Goal: Book appointment/travel/reservation

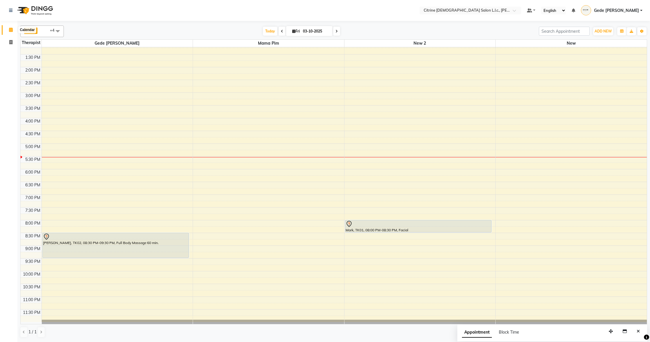
click at [10, 30] on icon at bounding box center [11, 30] width 4 height 4
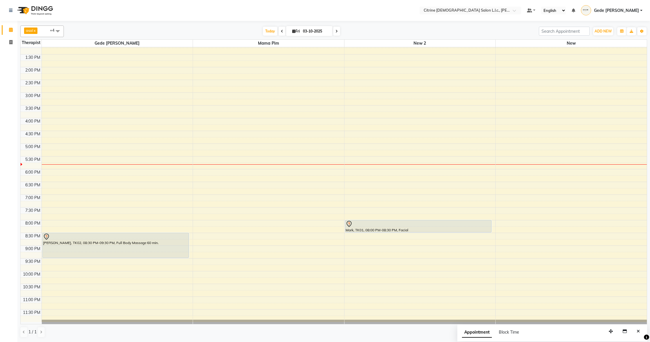
click at [226, 243] on div "12:00 AM 12:30 AM 1:00 AM 1:30 AM 2:00 AM 2:30 AM 3:00 AM 3:30 AM 4:00 AM 4:30 …" at bounding box center [334, 16] width 626 height 613
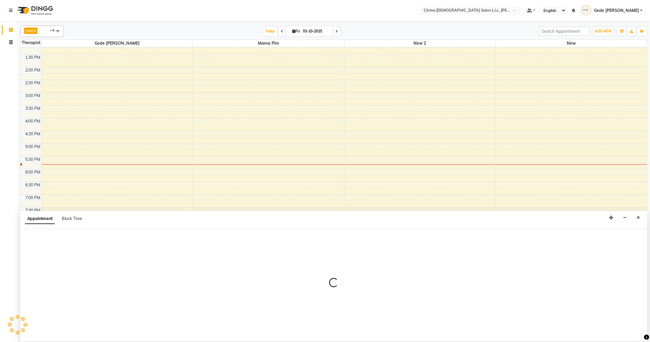
select select "70727"
select select "1245"
select select "tentative"
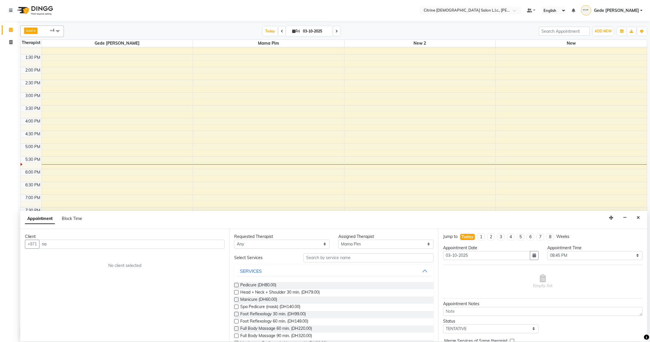
type input "n"
click at [361, 207] on div "12:00 AM 12:30 AM 1:00 AM 1:30 AM 2:00 AM 2:30 AM 3:00 AM 3:30 AM 4:00 AM 4:30 …" at bounding box center [334, 16] width 626 height 613
click at [641, 219] on button "Close" at bounding box center [638, 218] width 8 height 9
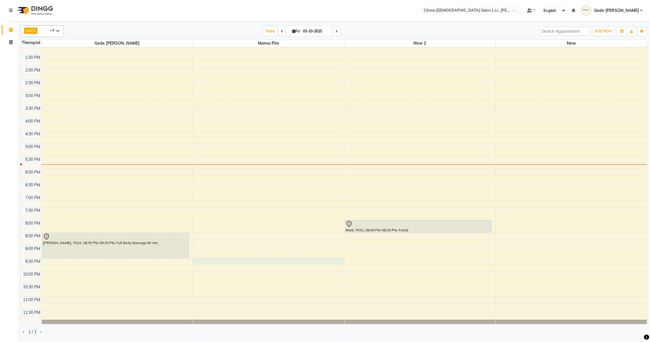
click at [251, 259] on div "12:00 AM 12:30 AM 1:00 AM 1:30 AM 2:00 AM 2:30 AM 3:00 AM 3:30 AM 4:00 AM 4:30 …" at bounding box center [334, 16] width 626 height 613
select select "70727"
select select "1290"
select select "tentative"
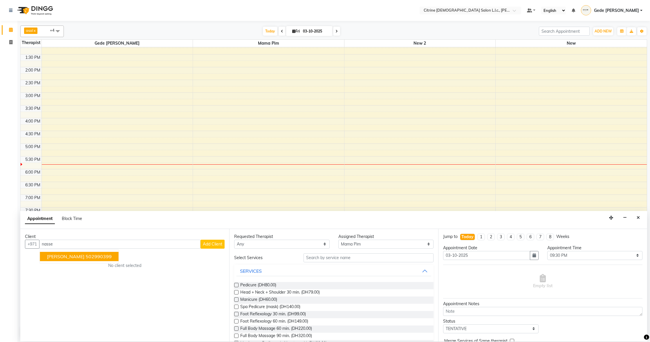
click at [86, 257] on ngb-highlight "502990399" at bounding box center [99, 257] width 26 height 6
type input "502990399"
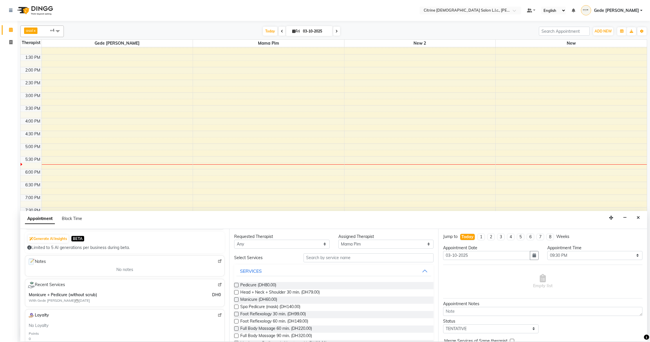
scroll to position [59, 0]
click at [640, 217] on icon "Close" at bounding box center [638, 218] width 3 height 4
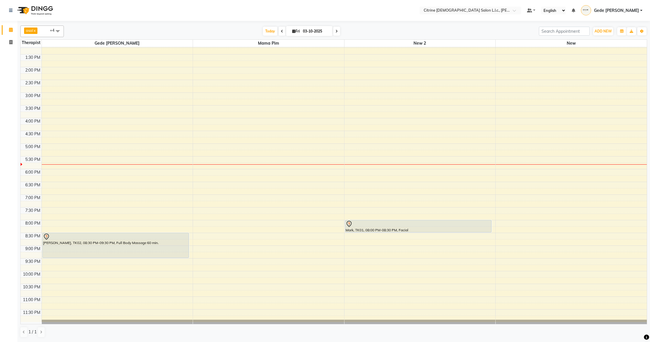
click at [306, 31] on input "03-10-2025" at bounding box center [315, 31] width 29 height 9
select select "10"
select select "2025"
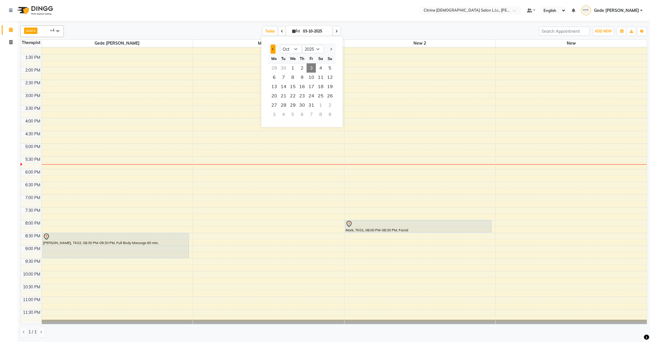
click at [275, 50] on button "Previous month" at bounding box center [273, 49] width 5 height 9
select select "9"
click at [282, 77] on span "9" at bounding box center [283, 77] width 9 height 9
type input "[DATE]"
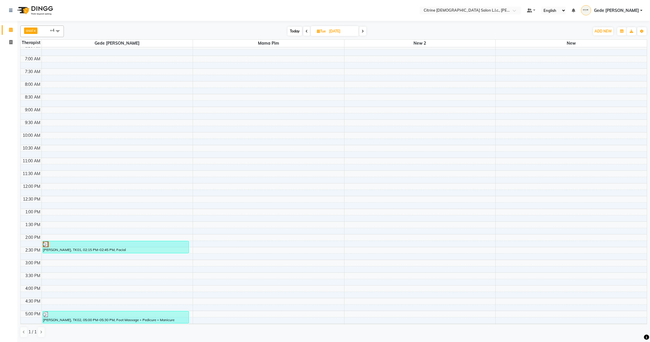
scroll to position [184, 0]
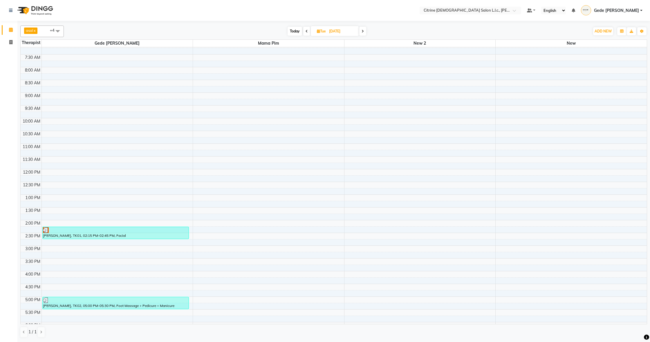
click at [343, 32] on input "[DATE]" at bounding box center [341, 31] width 29 height 9
select select "9"
select select "2025"
click at [306, 77] on span "8" at bounding box center [302, 77] width 9 height 9
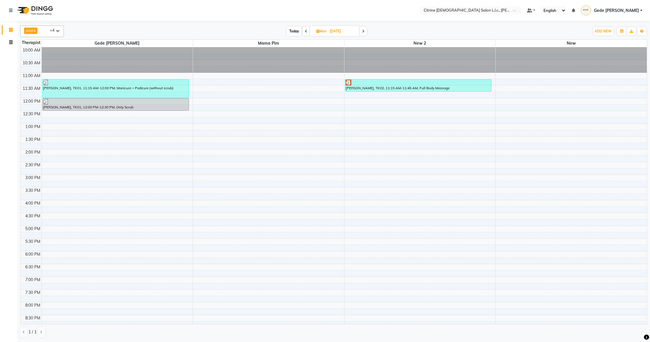
scroll to position [0, 0]
click at [305, 31] on icon at bounding box center [306, 31] width 2 height 3
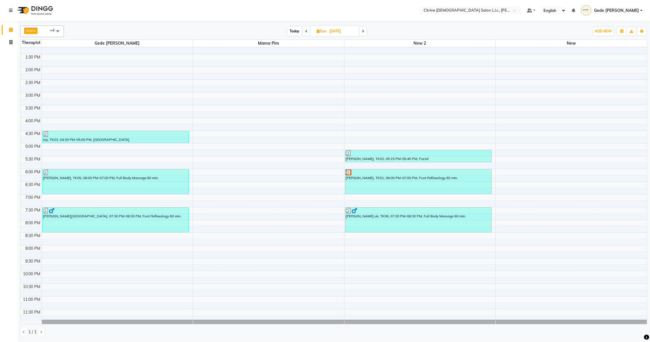
scroll to position [338, 0]
click at [363, 31] on icon at bounding box center [363, 31] width 2 height 3
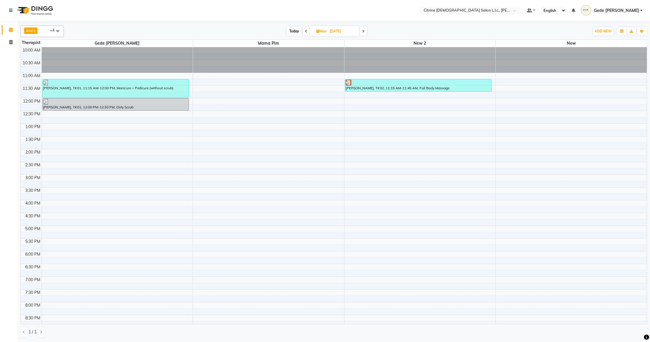
scroll to position [0, 0]
click at [11, 30] on icon at bounding box center [11, 30] width 4 height 4
click at [293, 31] on span "Today" at bounding box center [294, 31] width 15 height 9
type input "03-10-2025"
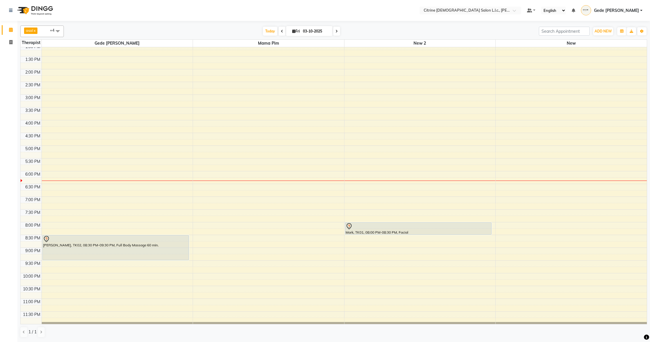
scroll to position [335, 0]
click at [56, 187] on div "12:00 AM 12:30 AM 1:00 AM 1:30 AM 2:00 AM 2:30 AM 3:00 AM 3:30 AM 4:00 AM 4:30 …" at bounding box center [334, 18] width 626 height 613
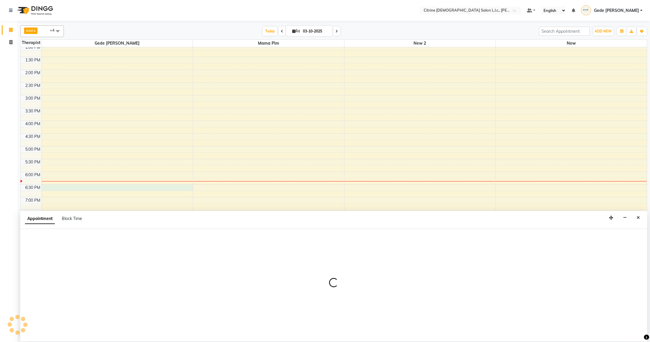
select select "70726"
select select "1110"
select select "tentative"
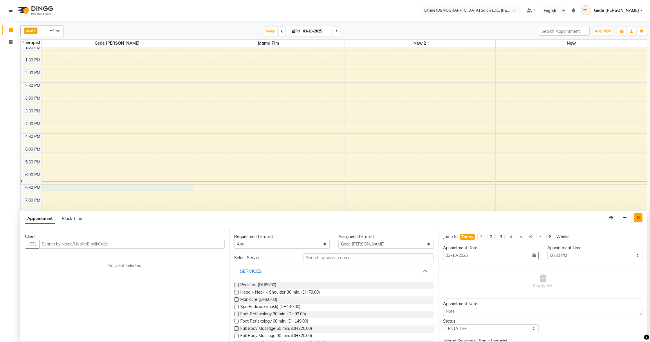
click at [638, 218] on icon "Close" at bounding box center [638, 218] width 3 height 4
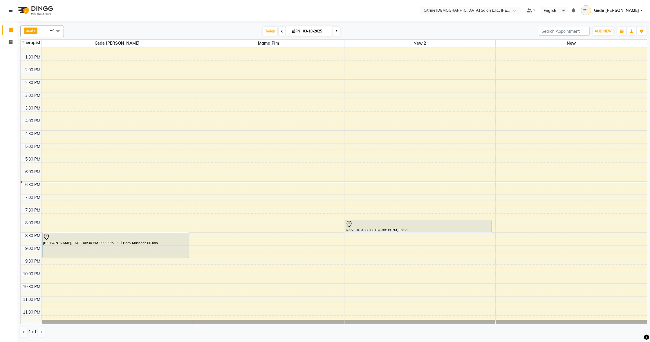
scroll to position [0, 0]
click at [335, 30] on icon at bounding box center [336, 31] width 2 height 3
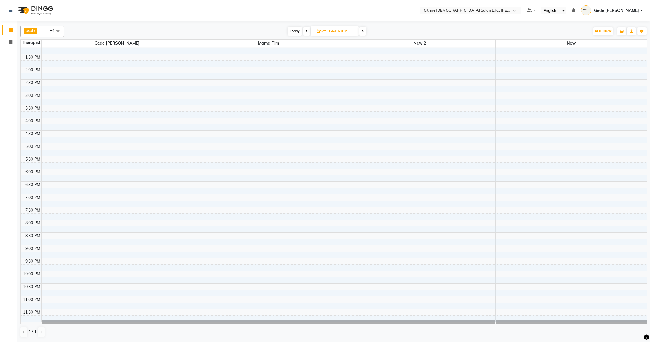
click at [364, 30] on icon at bounding box center [363, 31] width 2 height 3
click at [293, 30] on span "Today" at bounding box center [294, 31] width 15 height 9
type input "03-10-2025"
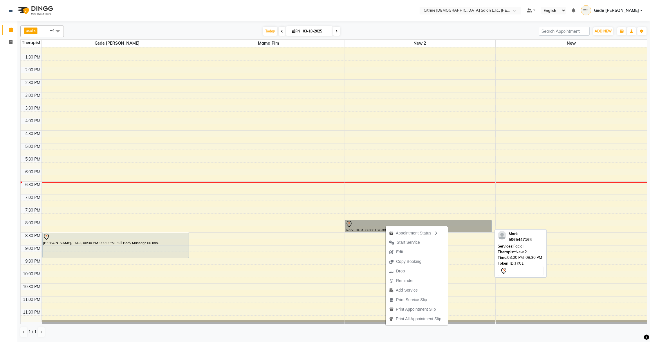
scroll to position [336, 0]
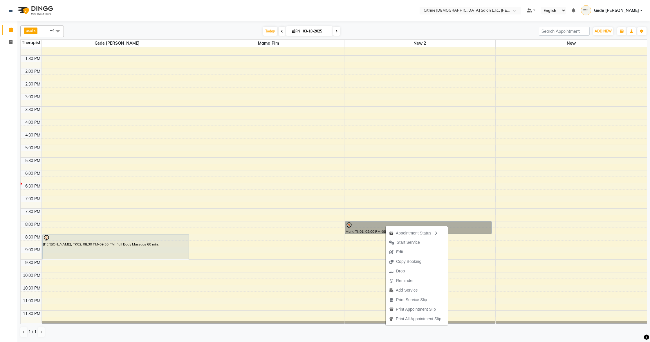
click at [349, 189] on div "12:00 AM 12:30 AM 1:00 AM 1:30 AM 2:00 AM 2:30 AM 3:00 AM 3:30 AM 4:00 AM 4:30 …" at bounding box center [334, 17] width 626 height 613
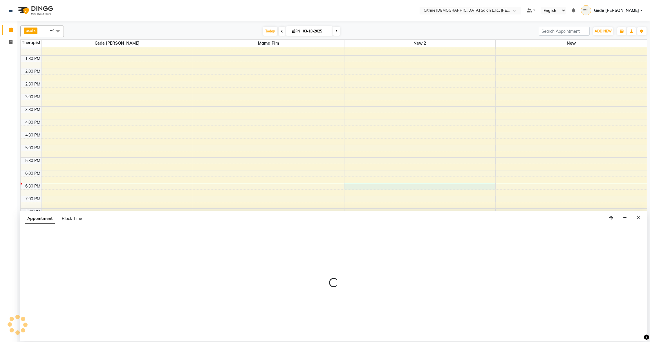
select select "88909"
select select "1110"
select select "tentative"
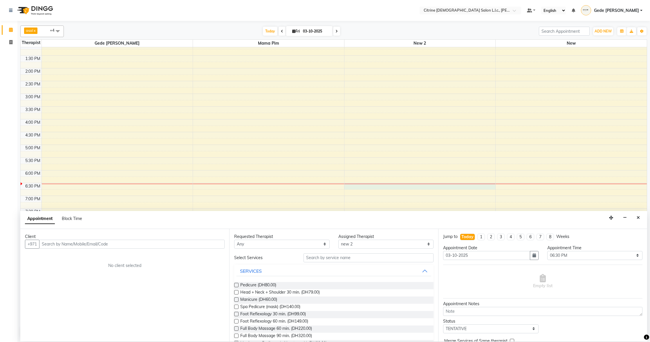
drag, startPoint x: 639, startPoint y: 219, endPoint x: 633, endPoint y: 220, distance: 6.2
click at [639, 219] on icon "Close" at bounding box center [638, 218] width 3 height 4
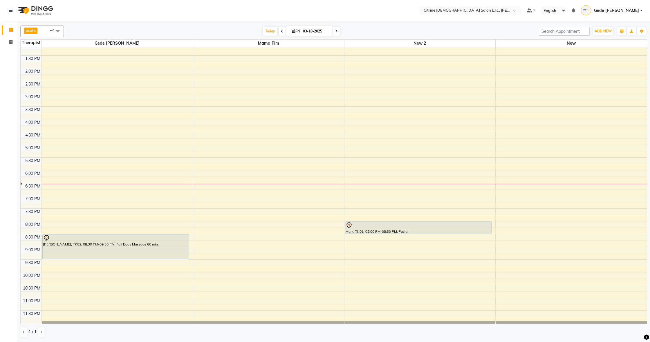
click at [337, 30] on span at bounding box center [336, 31] width 7 height 9
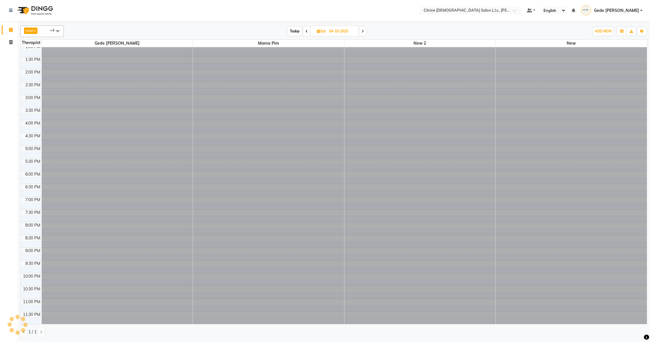
scroll to position [335, 0]
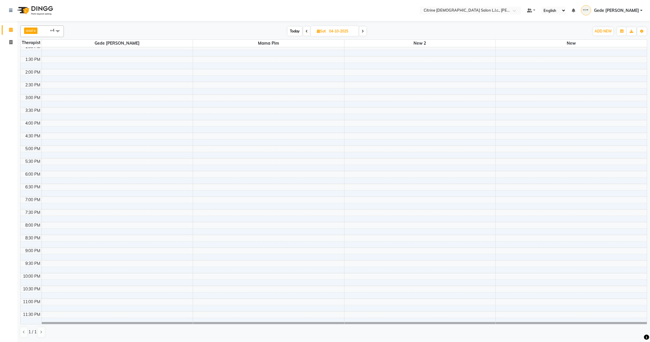
click at [363, 32] on icon at bounding box center [363, 31] width 2 height 3
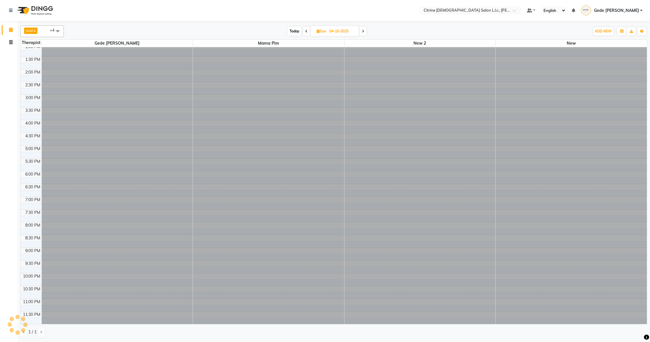
type input "05-10-2025"
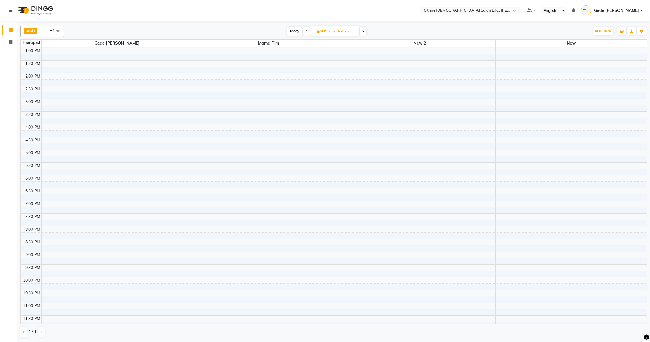
scroll to position [331, 0]
click at [46, 231] on div "12:00 AM 12:30 AM 1:00 AM 1:30 AM 2:00 AM 2:30 AM 3:00 AM 3:30 AM 4:00 AM 4:30 …" at bounding box center [334, 22] width 626 height 613
select select "70726"
select select "tentative"
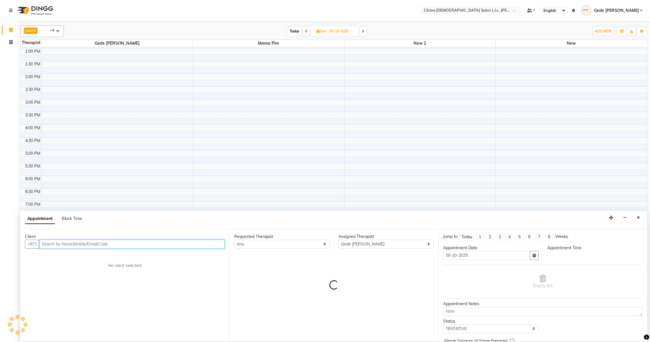
select select "1200"
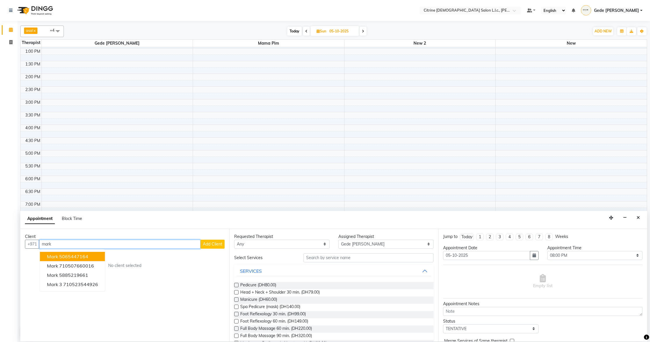
type input "mark"
click at [297, 30] on span "Today" at bounding box center [294, 31] width 15 height 9
type input "03-10-2025"
select select "1200"
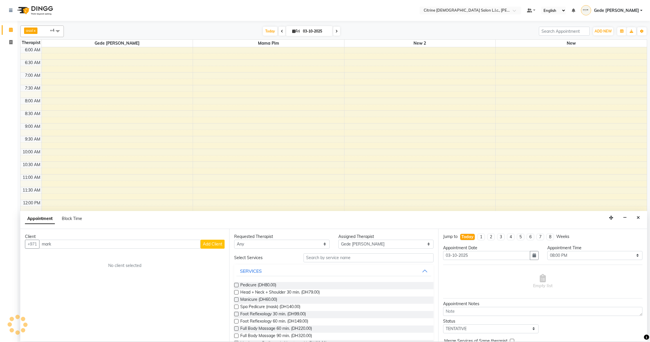
scroll to position [335, 0]
click at [641, 219] on button "Close" at bounding box center [638, 218] width 8 height 9
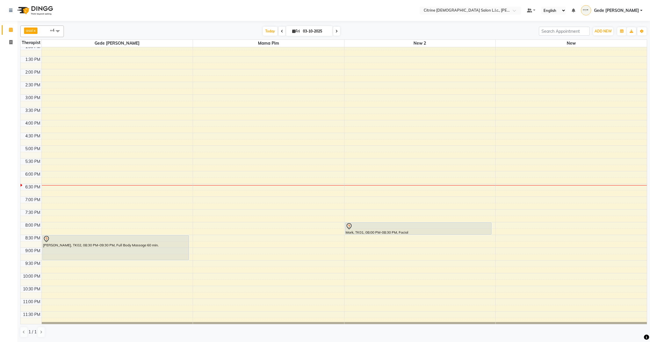
click at [336, 32] on span at bounding box center [336, 31] width 7 height 9
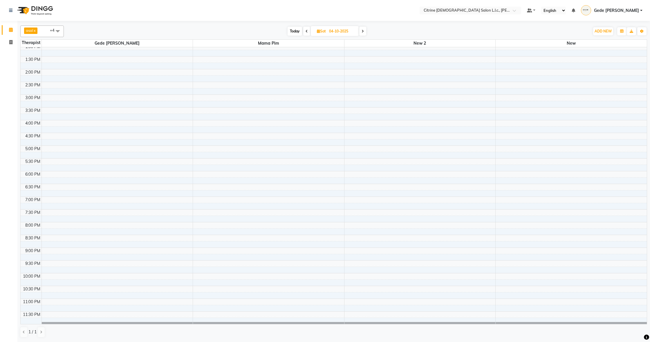
click at [362, 32] on icon at bounding box center [363, 31] width 2 height 3
type input "05-10-2025"
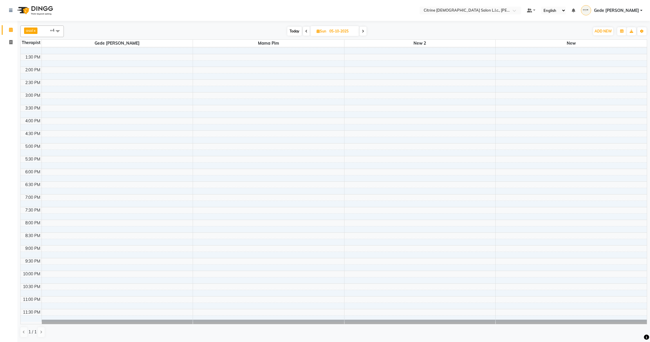
scroll to position [0, 0]
click at [50, 223] on div "12:00 AM 12:30 AM 1:00 AM 1:30 AM 2:00 AM 2:30 AM 3:00 AM 3:30 AM 4:00 AM 4:30 …" at bounding box center [334, 16] width 626 height 613
select select "70726"
select select "tentative"
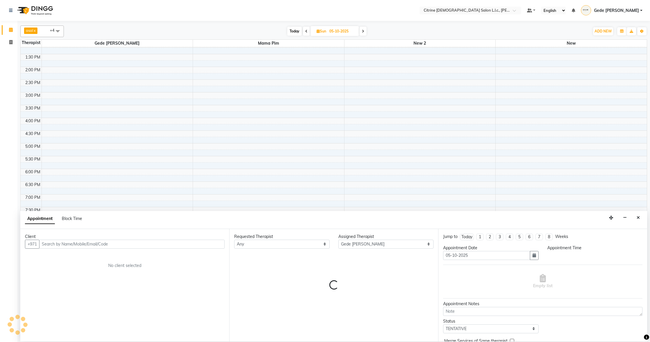
scroll to position [336, 0]
select select "1200"
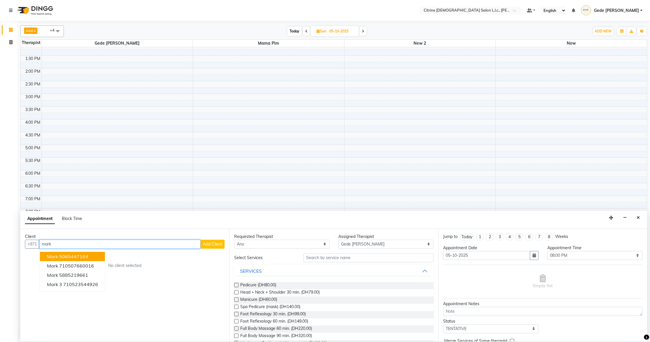
click at [84, 255] on ngb-highlight "5065447164" at bounding box center [73, 257] width 29 height 6
type input "5065447164"
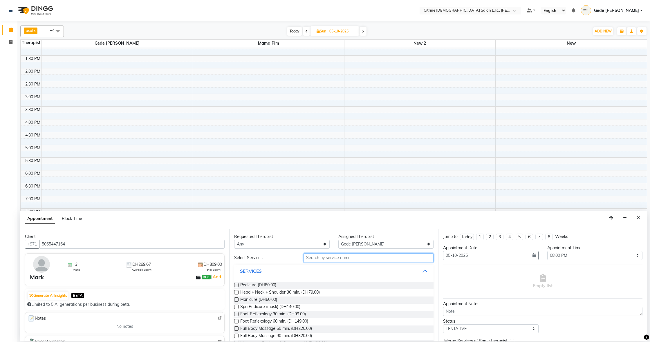
click at [315, 258] on input "text" at bounding box center [369, 258] width 130 height 9
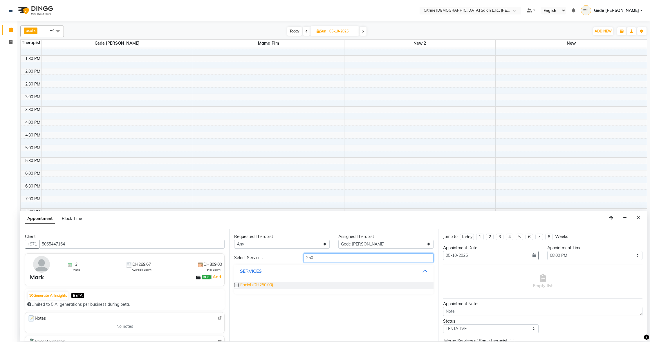
type input "250"
click at [254, 285] on span "Facial (DH250.00)" at bounding box center [256, 285] width 33 height 7
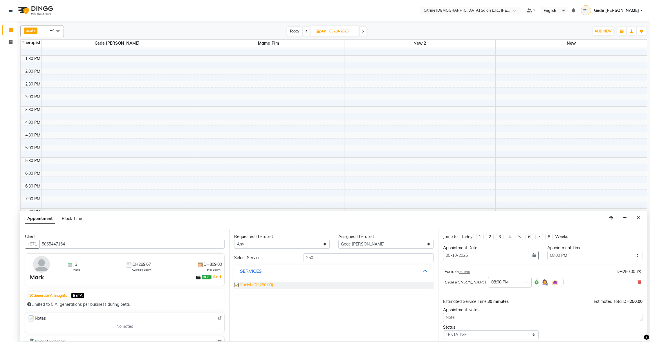
checkbox input "false"
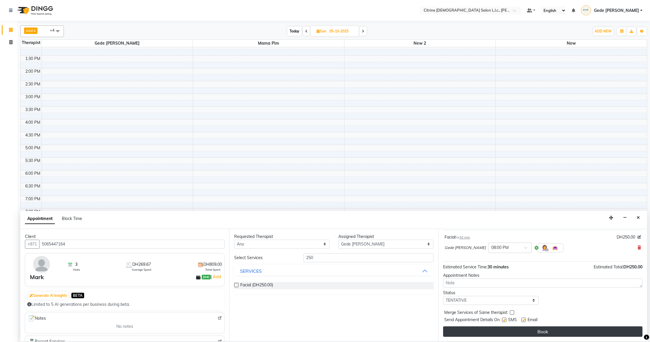
scroll to position [35, 0]
click at [469, 329] on button "Book" at bounding box center [542, 332] width 199 height 10
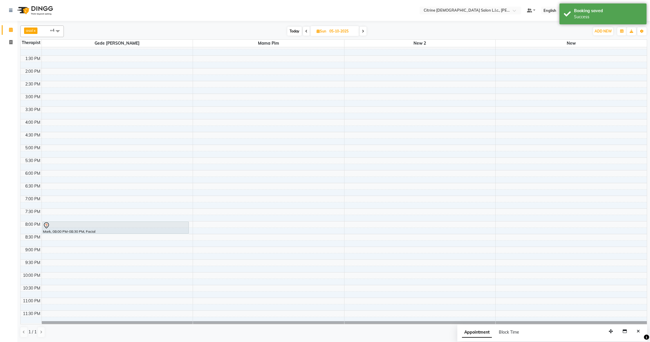
click at [296, 33] on span "Today" at bounding box center [294, 31] width 15 height 9
type input "03-10-2025"
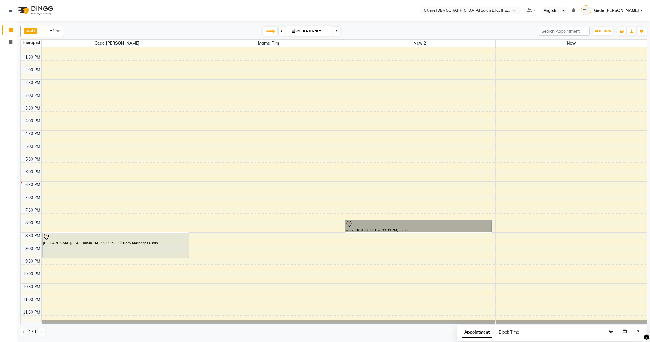
scroll to position [0, 0]
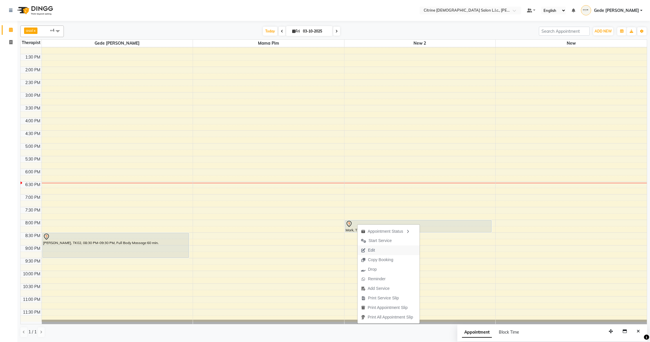
click at [377, 251] on span "Edit" at bounding box center [368, 251] width 21 height 10
select select "tentative"
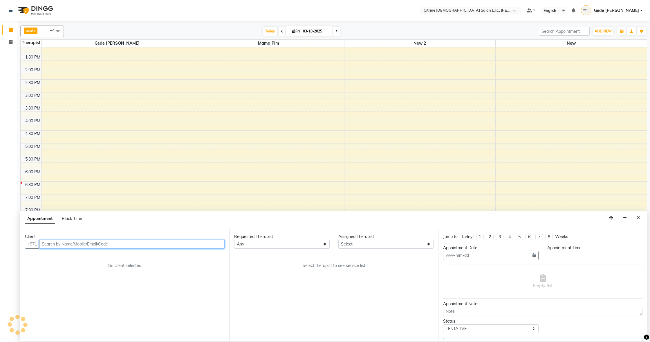
type input "03-10-2025"
select select "1200"
select select "88909"
select select "3973"
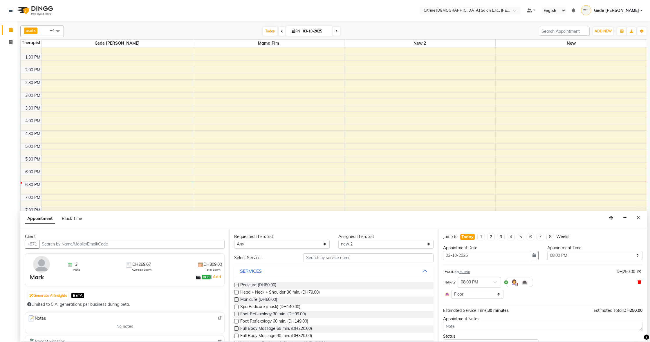
click at [640, 282] on icon at bounding box center [639, 282] width 3 height 4
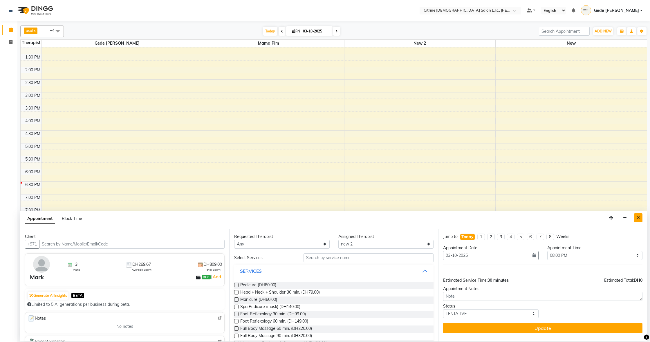
click at [640, 218] on icon "Close" at bounding box center [638, 218] width 3 height 4
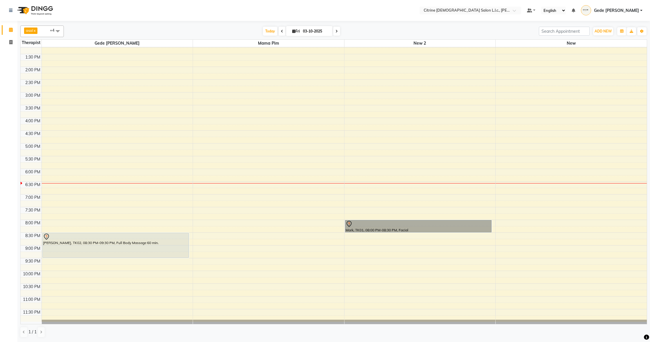
scroll to position [0, 0]
click at [252, 205] on div "12:00 AM 12:30 AM 1:00 AM 1:30 AM 2:00 AM 2:30 AM 3:00 AM 3:30 AM 4:00 AM 4:30 …" at bounding box center [334, 16] width 626 height 613
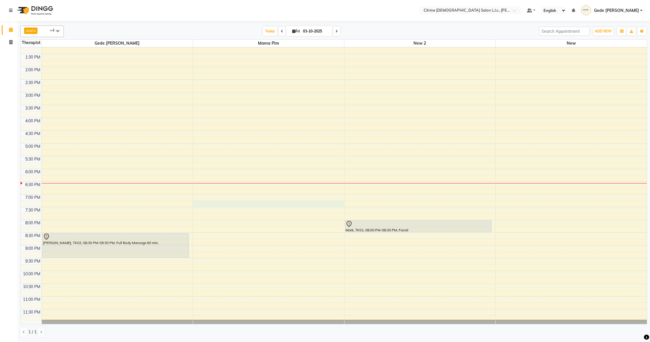
select select "70727"
select select "1155"
select select "tentative"
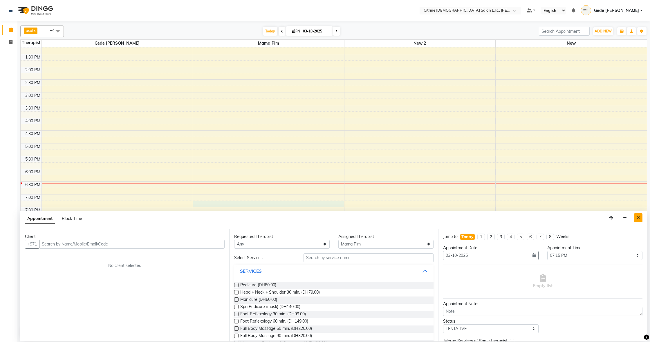
click at [638, 217] on icon "Close" at bounding box center [638, 218] width 3 height 4
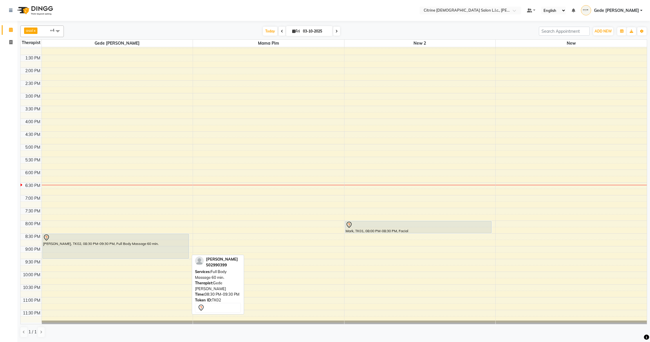
click at [134, 245] on div "[PERSON_NAME], TK02, 08:30 PM-09:30 PM, Full Body Massage 60 min." at bounding box center [116, 246] width 146 height 25
